Goal: Find specific page/section: Find specific page/section

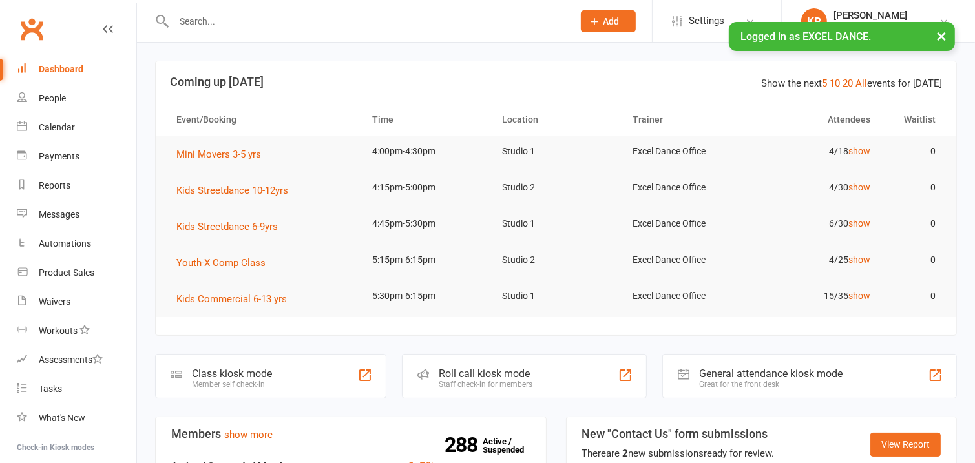
click at [938, 40] on button "×" at bounding box center [941, 36] width 23 height 28
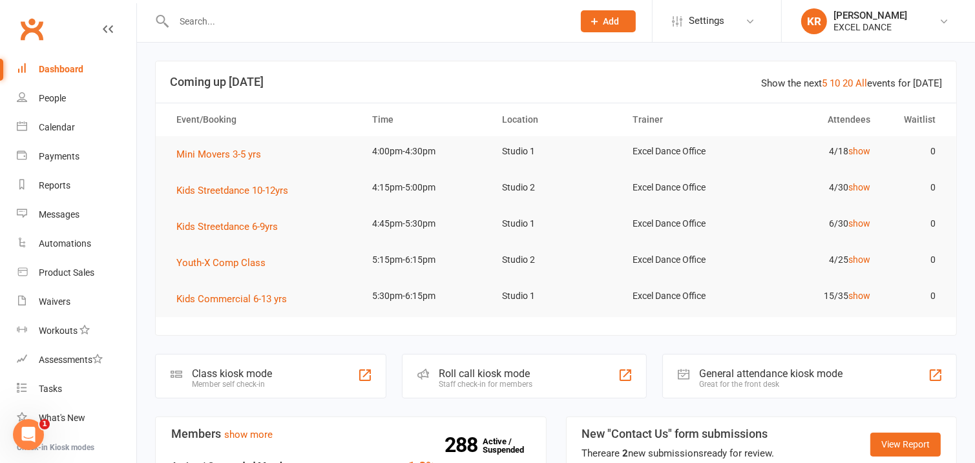
click at [369, 23] on input "text" at bounding box center [367, 21] width 394 height 18
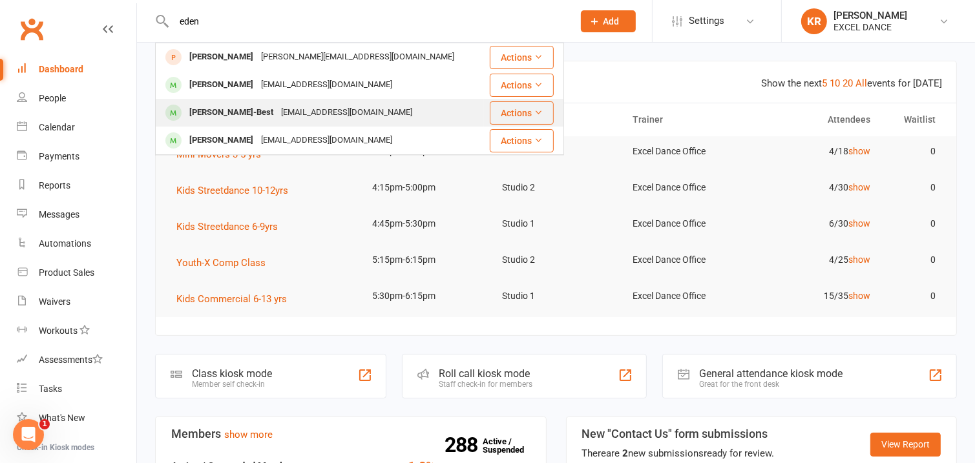
type input "eden"
click at [317, 111] on div "[EMAIL_ADDRESS][DOMAIN_NAME]" at bounding box center [346, 112] width 139 height 19
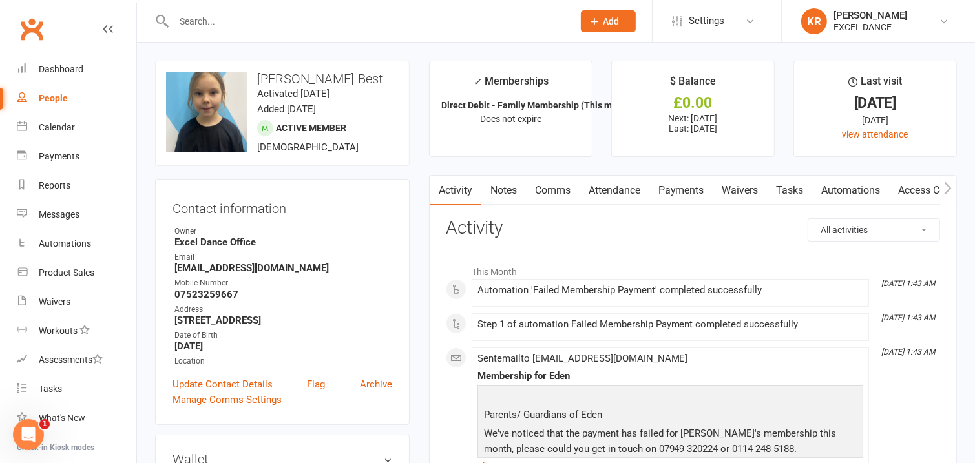
click at [670, 188] on link "Payments" at bounding box center [681, 191] width 64 height 30
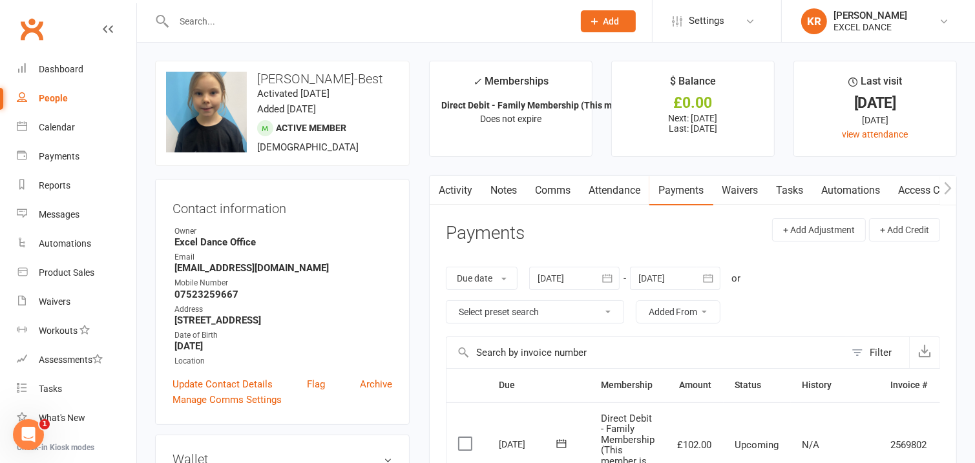
scroll to position [200, 0]
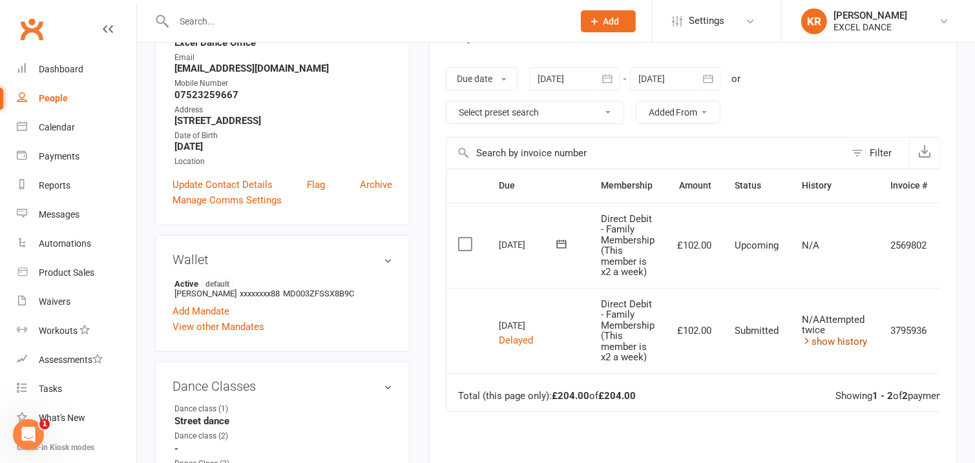
click at [847, 339] on link "show history" at bounding box center [835, 342] width 65 height 12
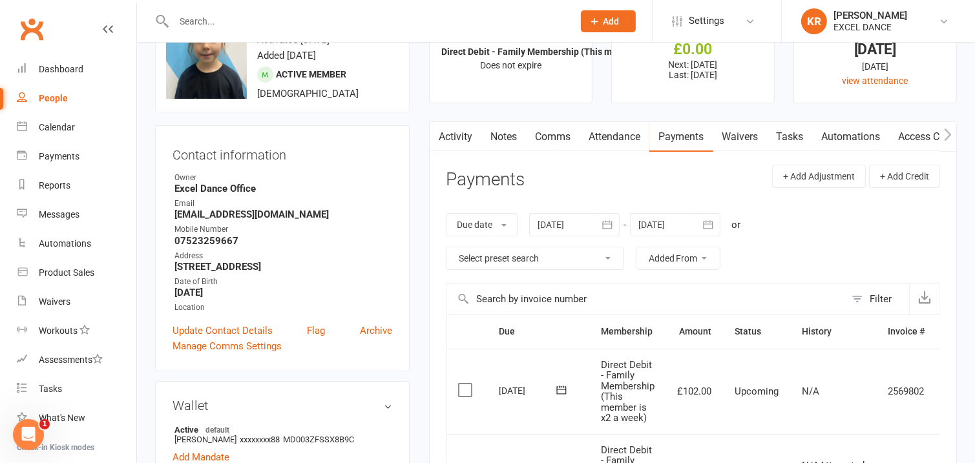
scroll to position [0, 0]
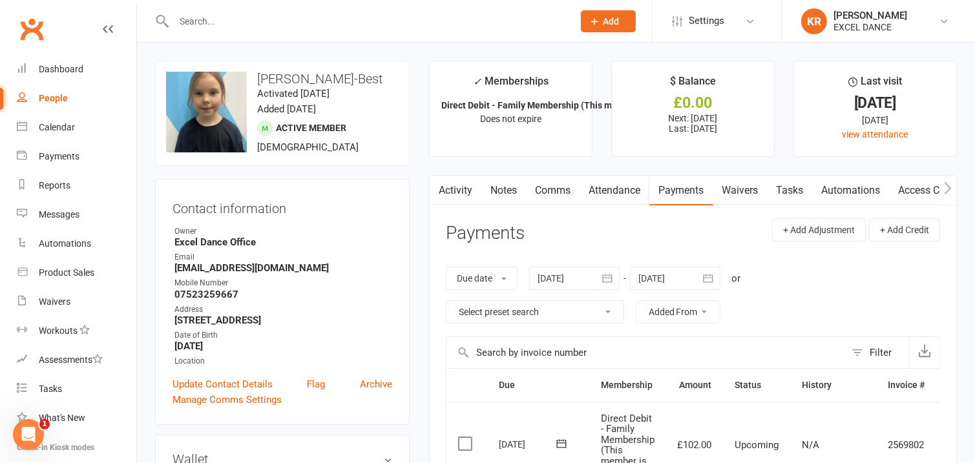
click at [465, 191] on link "Activity" at bounding box center [456, 191] width 52 height 30
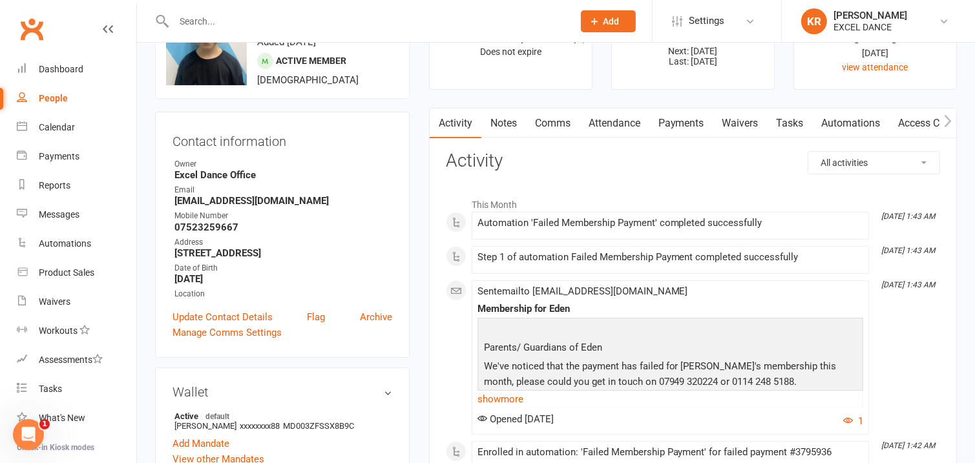
scroll to position [59, 0]
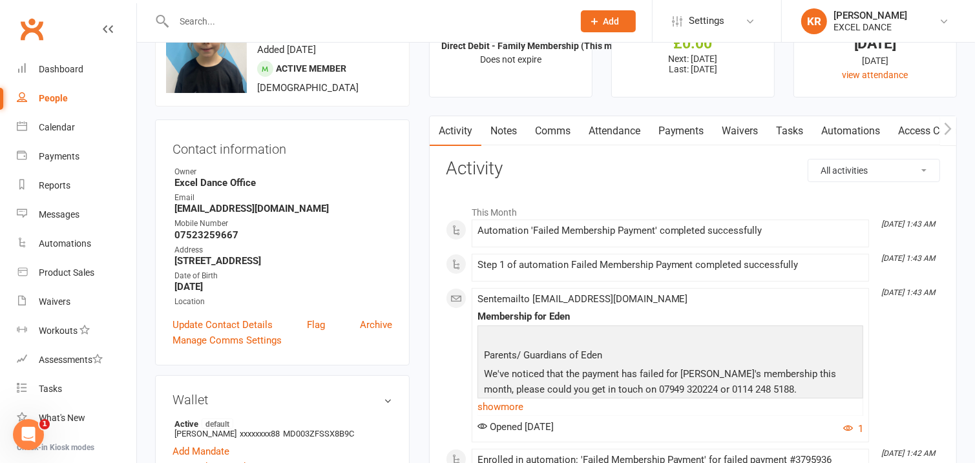
click at [948, 132] on icon "button" at bounding box center [948, 129] width 8 height 14
click at [830, 132] on link "Mandates" at bounding box center [841, 131] width 64 height 30
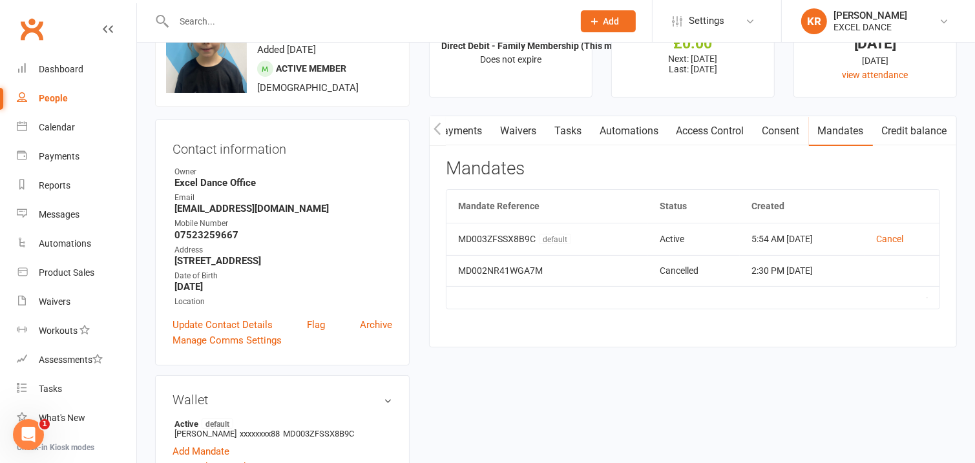
click at [848, 311] on div "Activity Notes Comms Attendance Payments Waivers Tasks Automations Access Contr…" at bounding box center [693, 232] width 528 height 232
